Goal: Check status: Check status

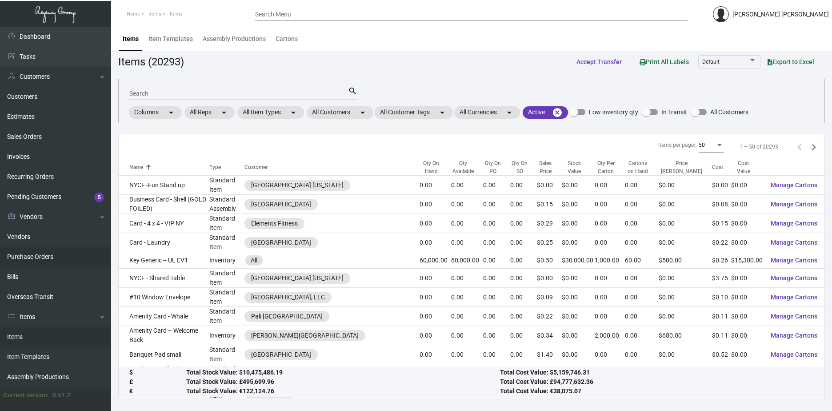
click at [41, 252] on link "Purchase Orders" at bounding box center [55, 257] width 111 height 20
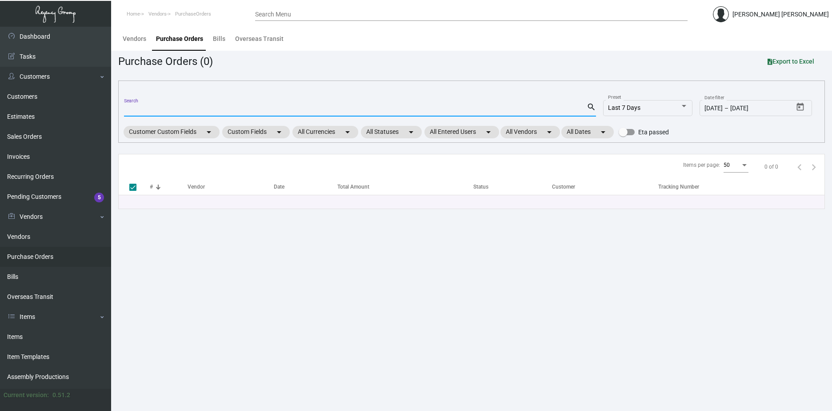
click at [189, 112] on input "Search" at bounding box center [355, 109] width 463 height 7
paste input "99978"
type input "99978"
checkbox input "false"
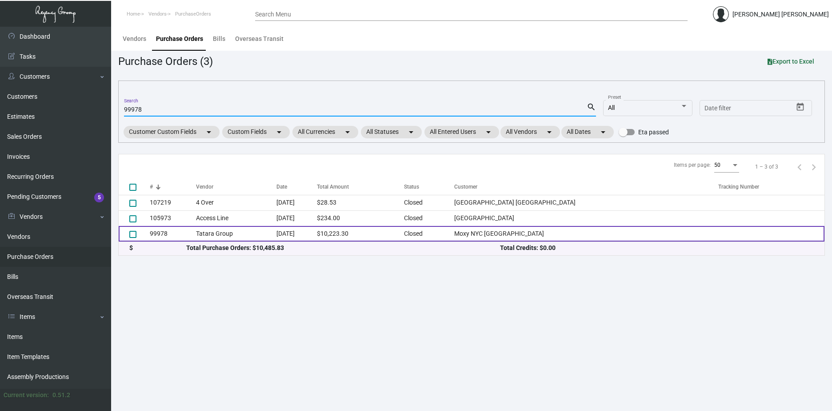
type input "99978"
click at [317, 233] on td "[DATE]" at bounding box center [296, 234] width 40 height 16
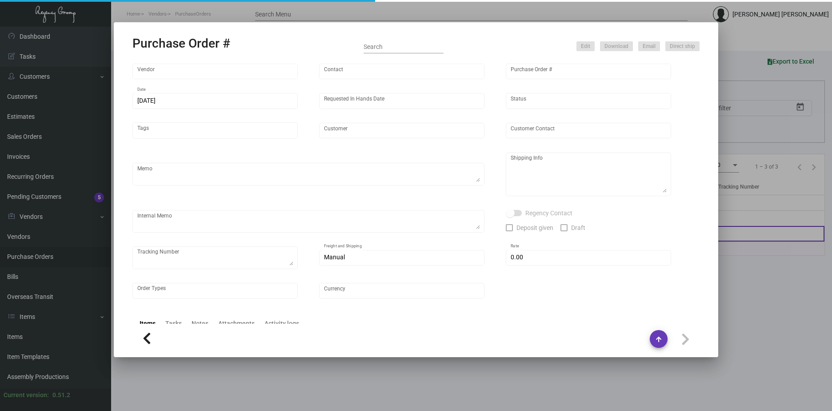
type input "Tatara Group"
type input "[PERSON_NAME]"
type input "99978"
type input "[DATE]"
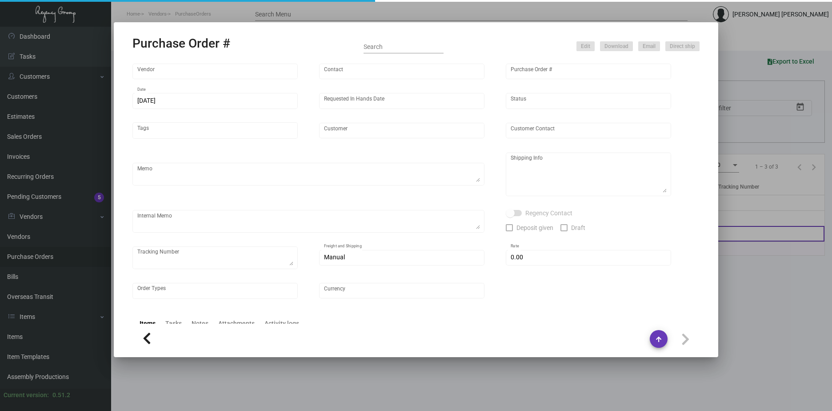
type input "Moxy NYC [GEOGRAPHIC_DATA]"
type input "[DEMOGRAPHIC_DATA][PERSON_NAME]"
type textarea "Moxy NYC Times Square - [DEMOGRAPHIC_DATA][PERSON_NAME] [STREET_ADDRESS][US_STA…"
type input "$ 0.00"
type input "United States Dollar $"
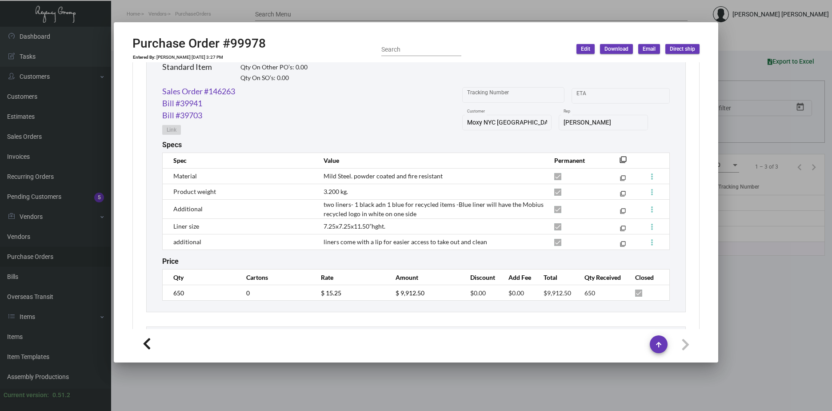
scroll to position [455, 0]
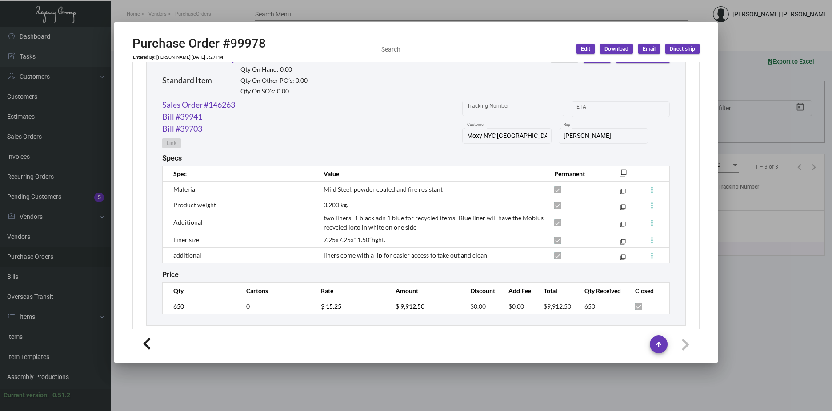
click at [743, 298] on div at bounding box center [416, 205] width 832 height 411
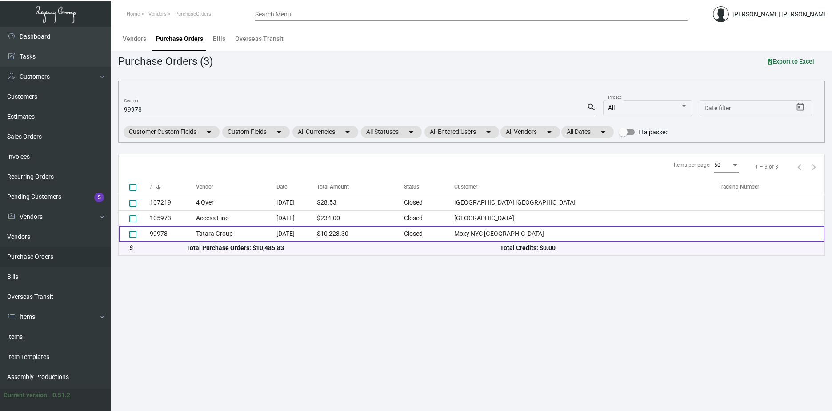
click at [372, 236] on td "$10,223.30" at bounding box center [360, 234] width 87 height 16
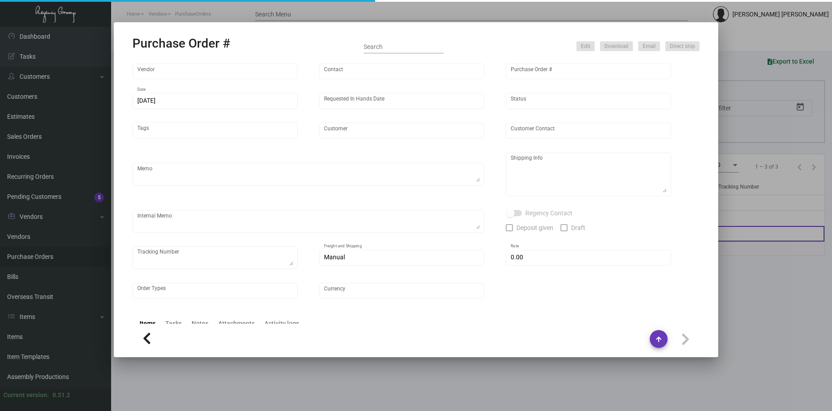
type input "Tatara Group"
type input "[PERSON_NAME]"
type input "99978"
type input "[DATE]"
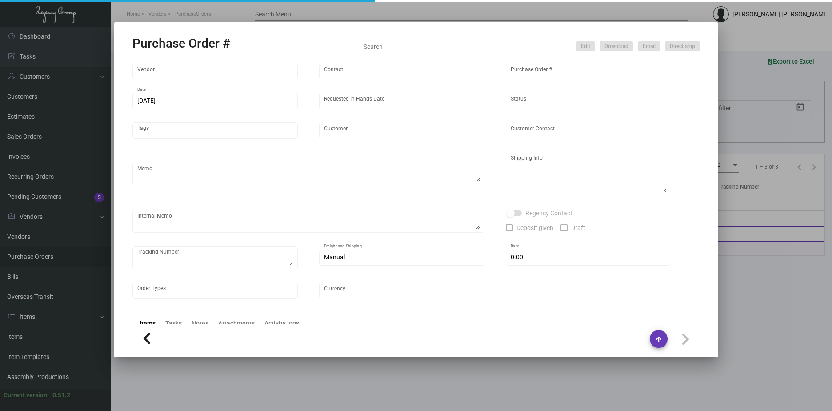
type input "Moxy NYC [GEOGRAPHIC_DATA]"
type input "[DEMOGRAPHIC_DATA][PERSON_NAME]"
type textarea "Moxy NYC Times Square - [DEMOGRAPHIC_DATA][PERSON_NAME] [STREET_ADDRESS][US_STA…"
type input "$ 0.00"
type input "United States Dollar $"
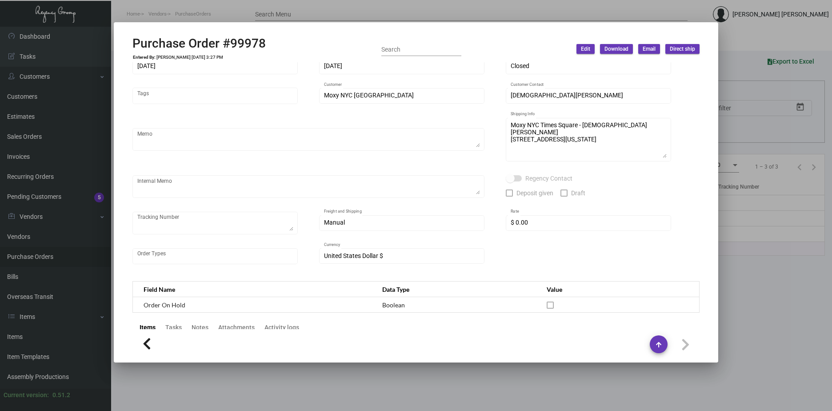
scroll to position [0, 0]
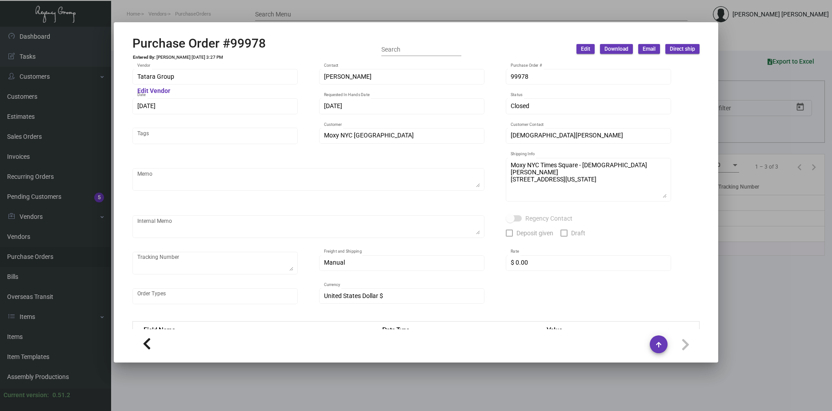
click at [733, 15] on div at bounding box center [416, 205] width 832 height 411
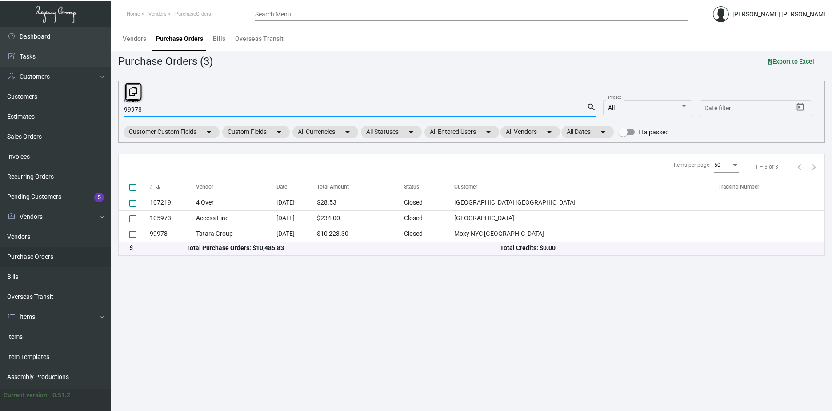
drag, startPoint x: 236, startPoint y: 108, endPoint x: -36, endPoint y: 109, distance: 272.4
click at [0, 109] on html "Home Vendors PurchaseOrders Search Menu [PERSON_NAME] [PERSON_NAME] Dashboard D…" at bounding box center [416, 205] width 832 height 411
paste input "104176"
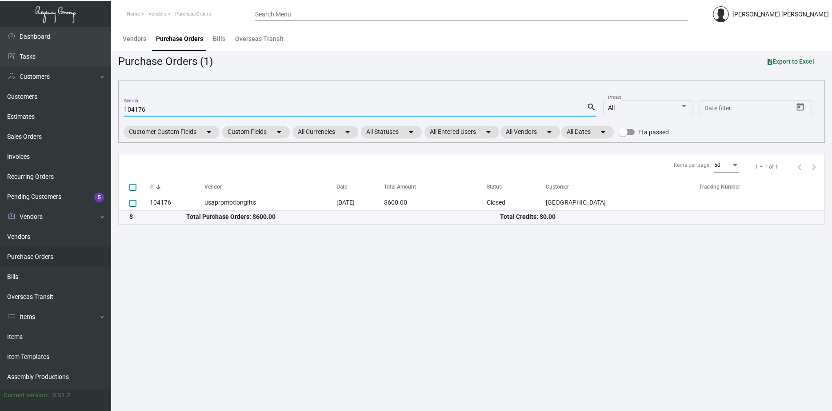
type input "104176"
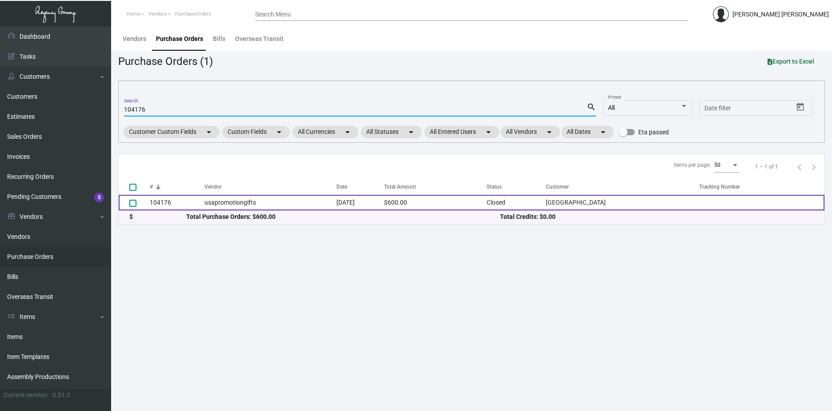
click at [295, 200] on td "usapromotiongifts" at bounding box center [270, 203] width 132 height 16
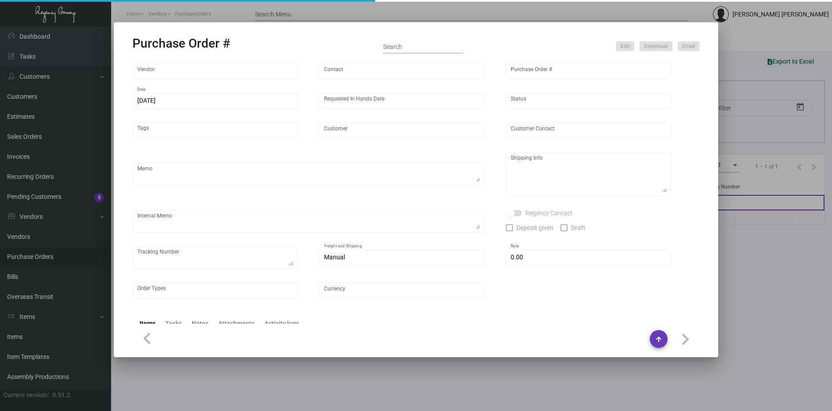
type input "usapromotiongifts"
type input "[PERSON_NAME] ."
type input "104176"
type input "[DATE]"
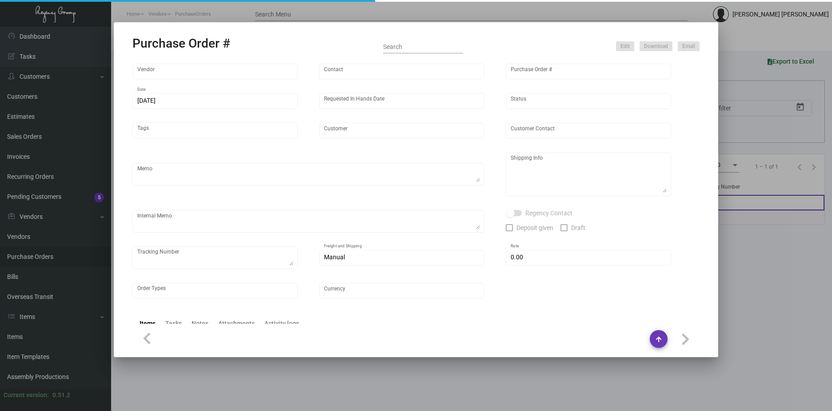
type input "[GEOGRAPHIC_DATA]"
type textarea "Reorder - Purchase Order #96485 / Please send proof for approval."
type textarea "Regency Group LA [STREET_ADDRESS]"
type textarea "3/13 - ACH sent."
checkbox input "true"
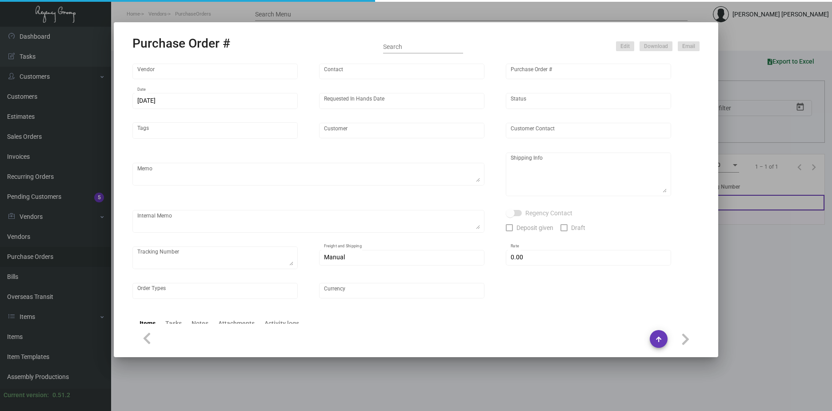
checkbox input "true"
type input "$ 0.00"
type input "United States Dollar $"
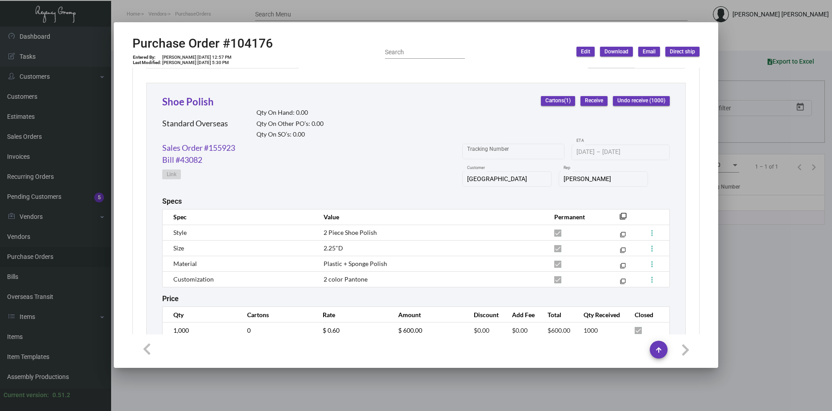
scroll to position [390, 0]
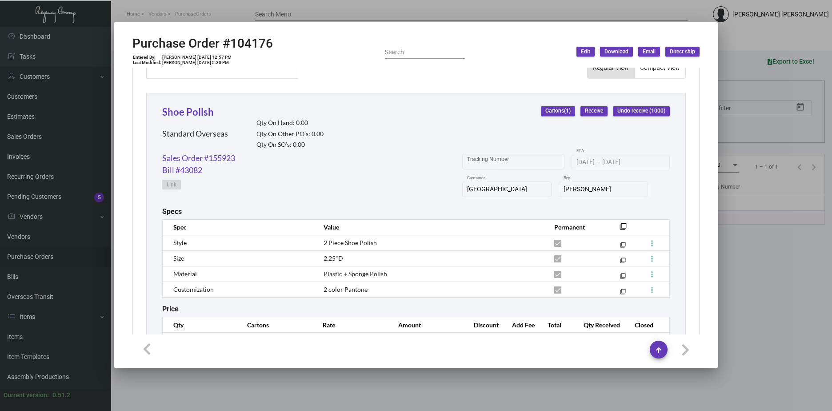
click at [736, 247] on div at bounding box center [416, 205] width 832 height 411
